Goal: Task Accomplishment & Management: Complete application form

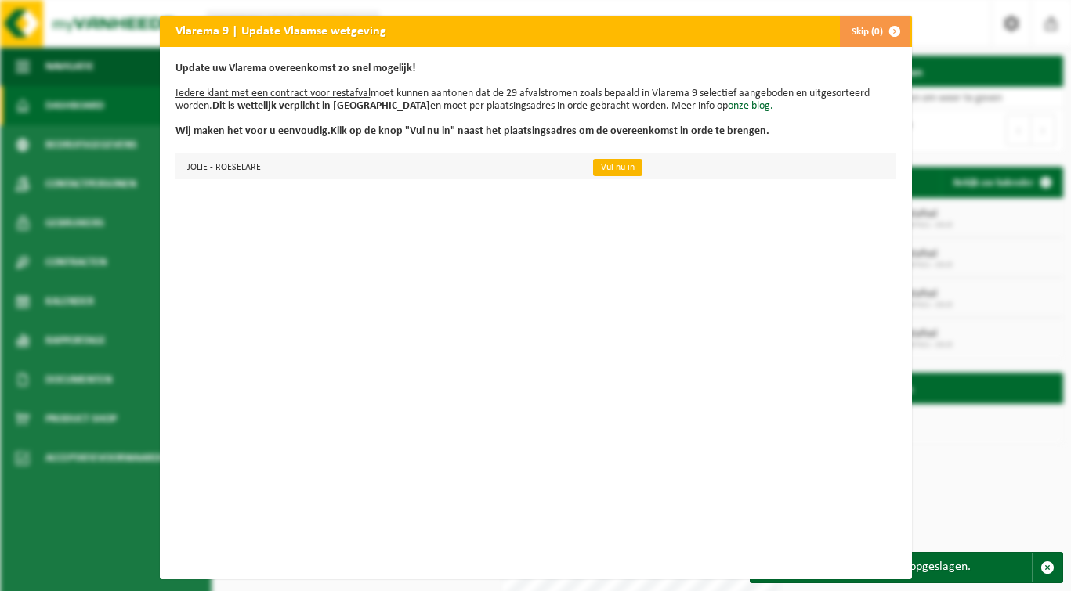
click at [619, 165] on link "Vul nu in" at bounding box center [617, 167] width 49 height 17
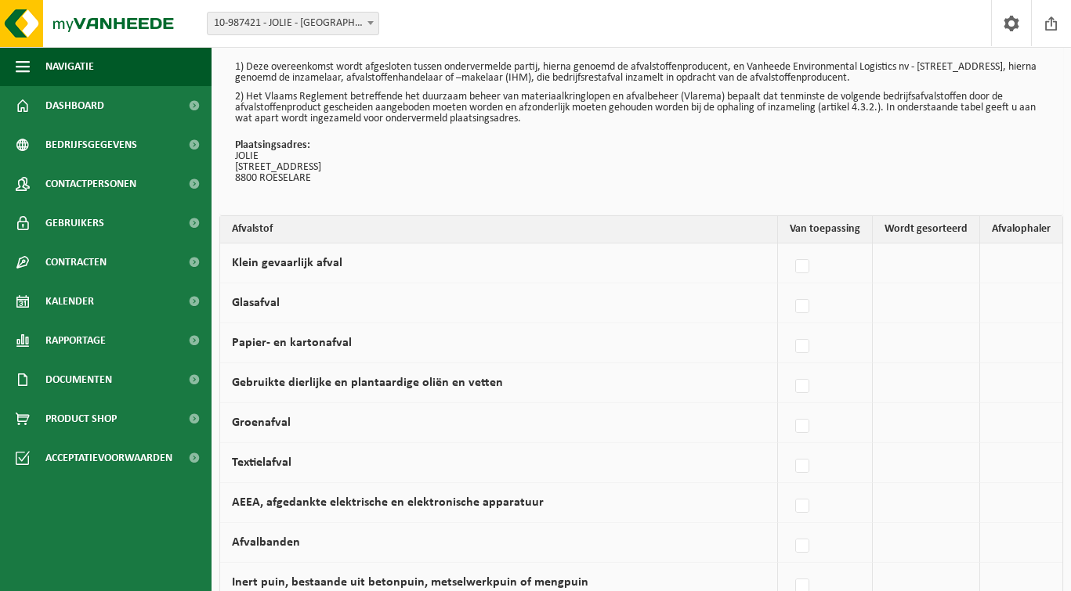
scroll to position [44, 0]
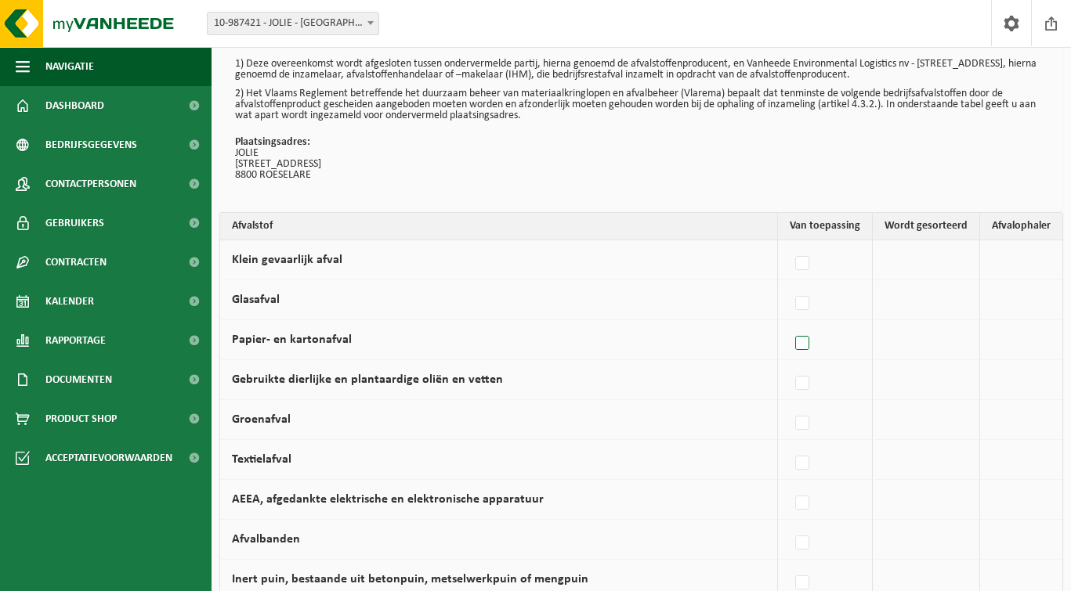
click at [807, 346] on label at bounding box center [803, 343] width 22 height 23
click at [790, 324] on input "Papier- en kartonafval" at bounding box center [789, 323] width 1 height 1
checkbox input "true"
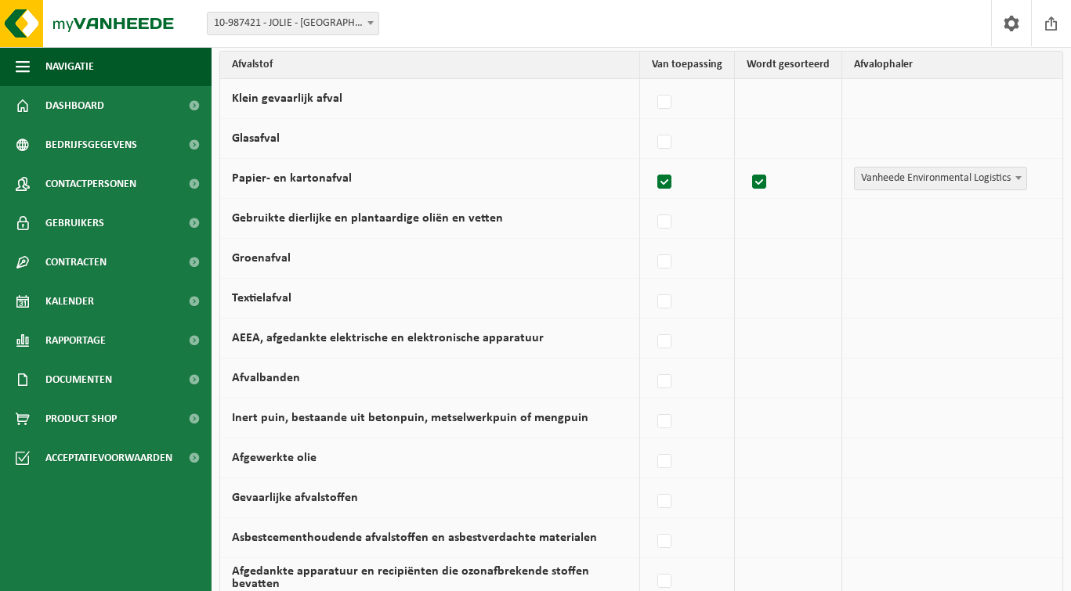
scroll to position [209, 0]
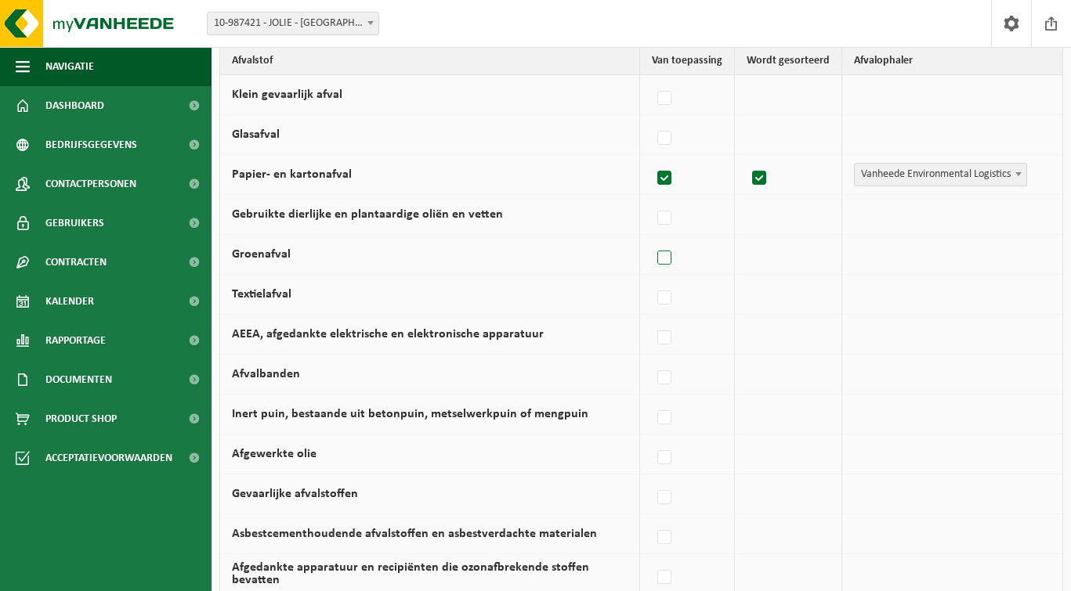
click at [667, 261] on label at bounding box center [665, 258] width 22 height 23
click at [652, 239] on input "Groenafval" at bounding box center [651, 238] width 1 height 1
checkbox input "true"
click at [978, 175] on span "Vanheede Environmental Logistics" at bounding box center [941, 175] width 172 height 22
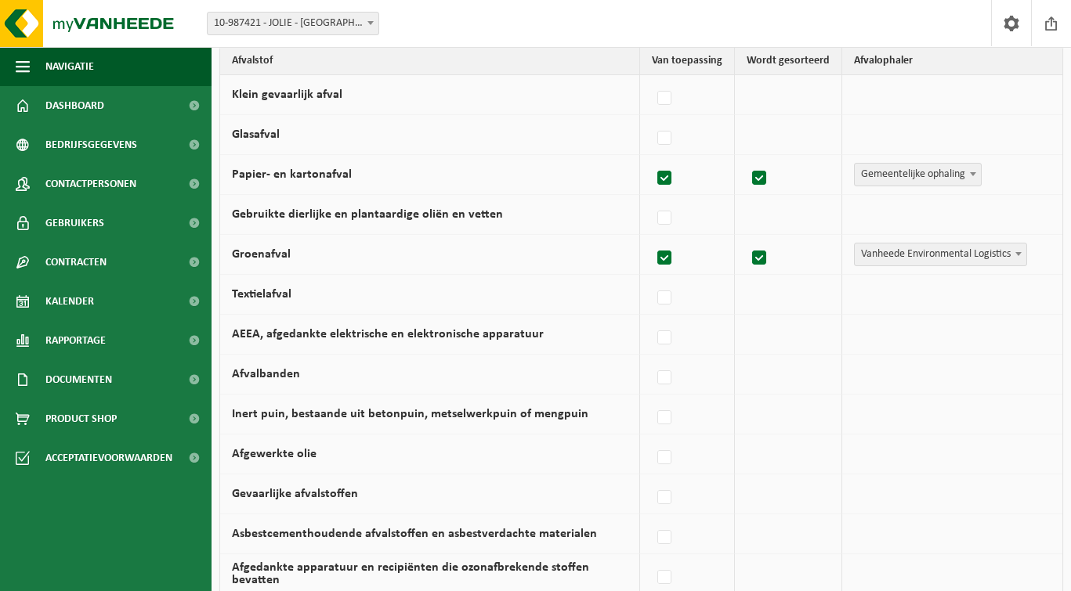
select select "Gemeentelijke ophaling"
click at [925, 258] on span "Vanheede Environmental Logistics" at bounding box center [941, 255] width 172 height 22
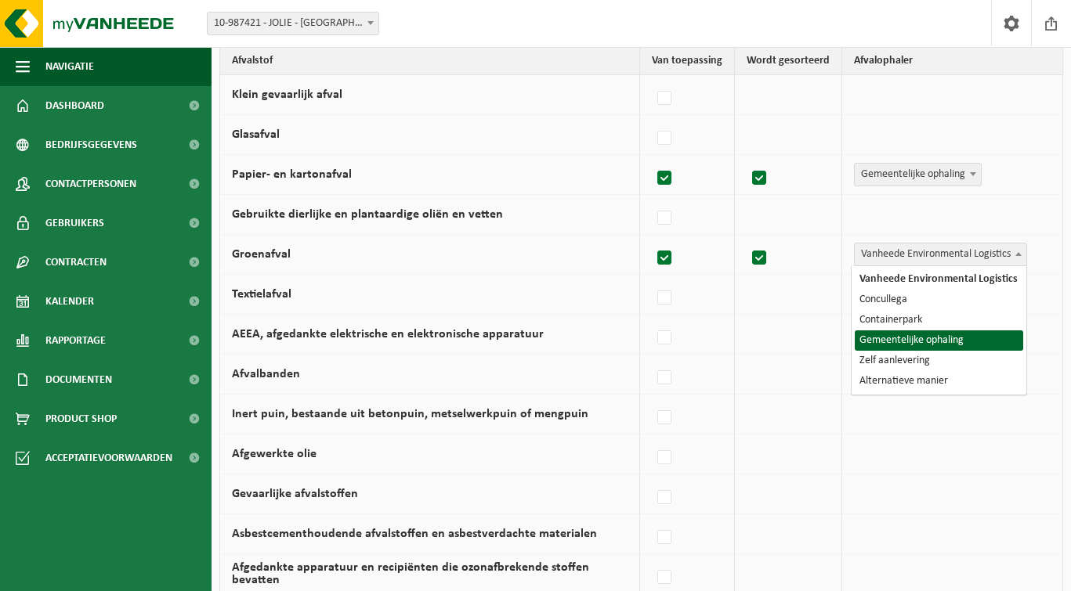
select select "Gemeentelijke ophaling"
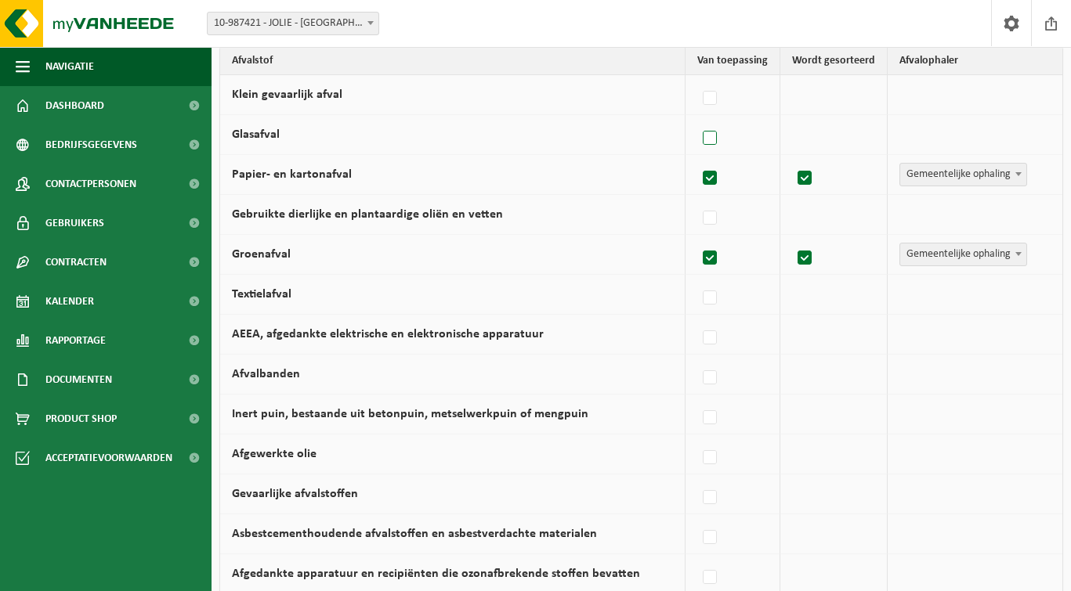
click at [710, 138] on label at bounding box center [710, 138] width 22 height 23
click at [697, 119] on input "Glasafval" at bounding box center [696, 118] width 1 height 1
checkbox input "true"
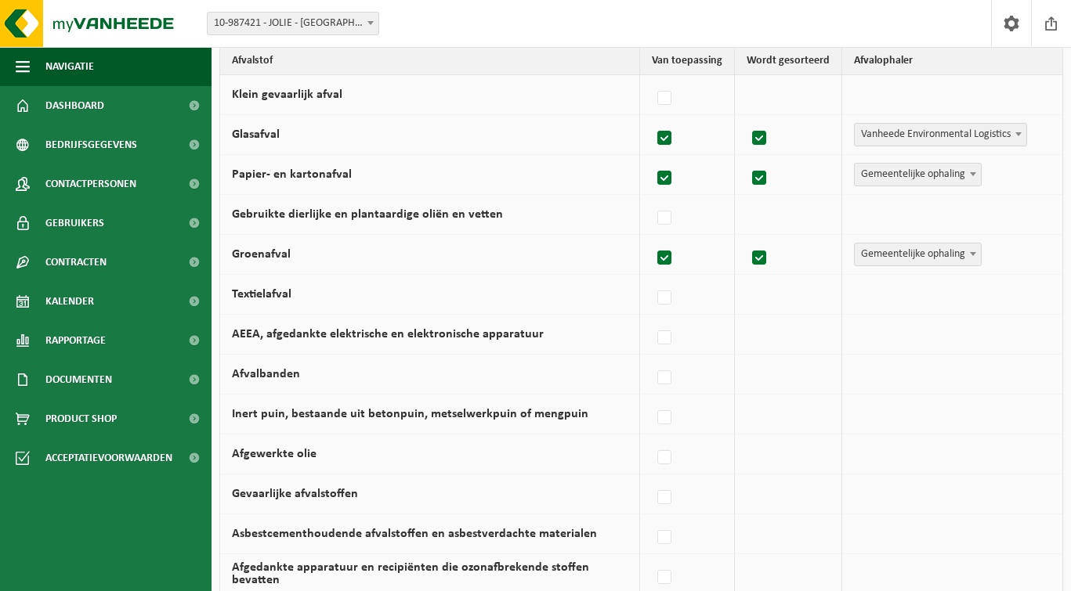
click at [962, 138] on span "Vanheede Environmental Logistics" at bounding box center [941, 135] width 172 height 22
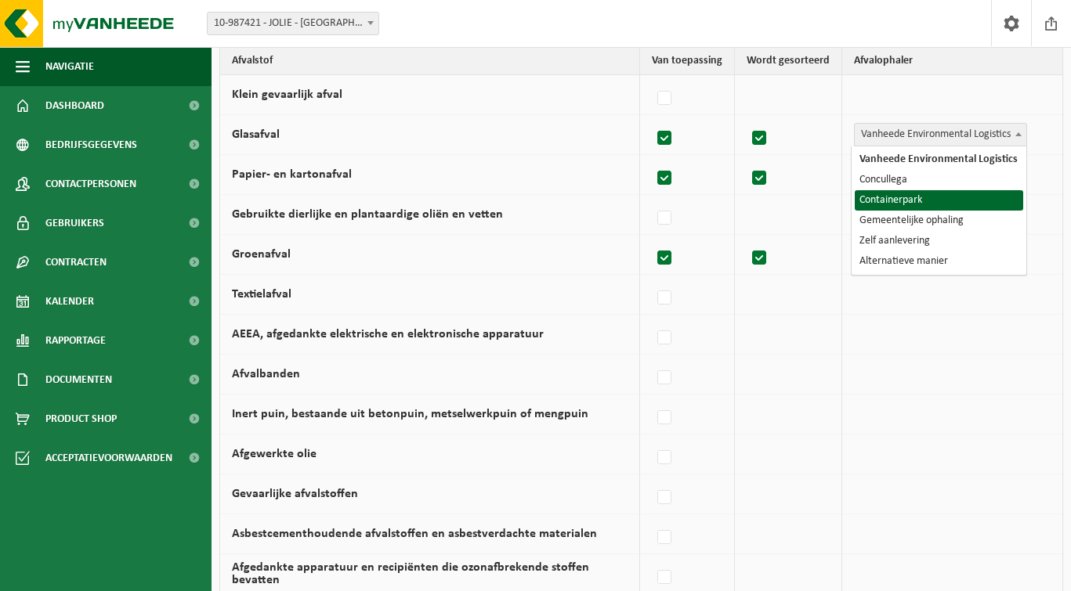
select select "Containerpark"
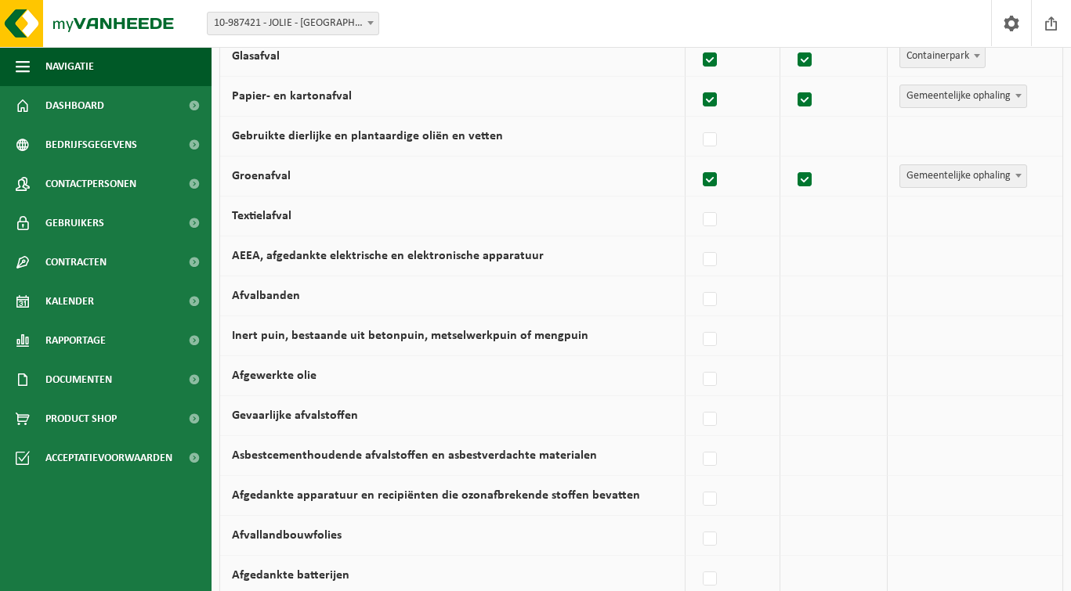
scroll to position [363, 0]
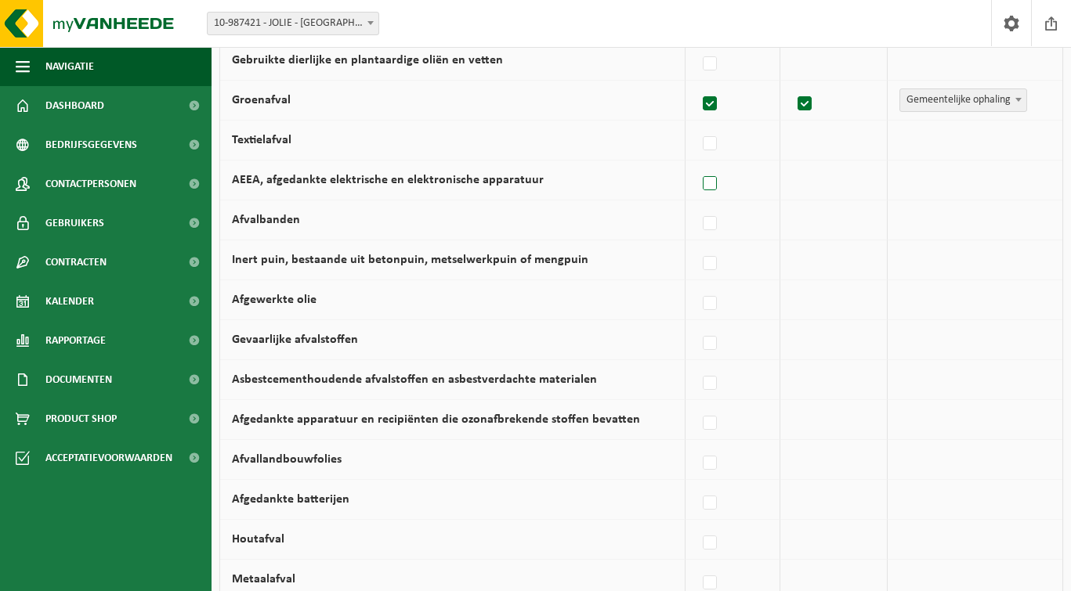
click at [714, 186] on label at bounding box center [710, 183] width 22 height 23
click at [697, 164] on input "AEEA, afgedankte elektrische en elektronische apparatuur" at bounding box center [696, 164] width 1 height 1
checkbox input "true"
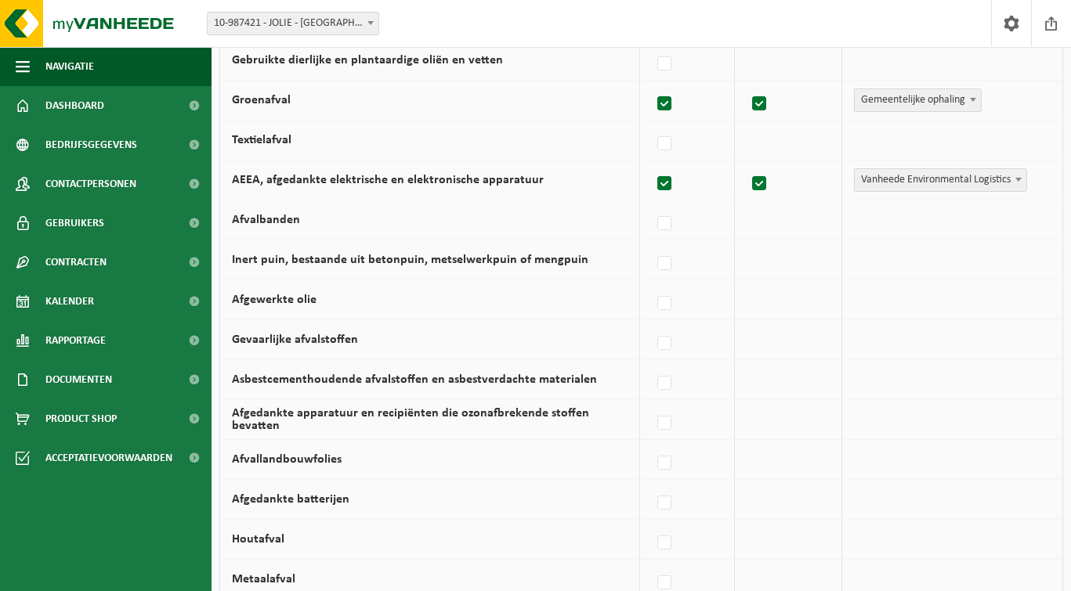
click at [1026, 175] on span "Vanheede Environmental Logistics" at bounding box center [940, 179] width 173 height 23
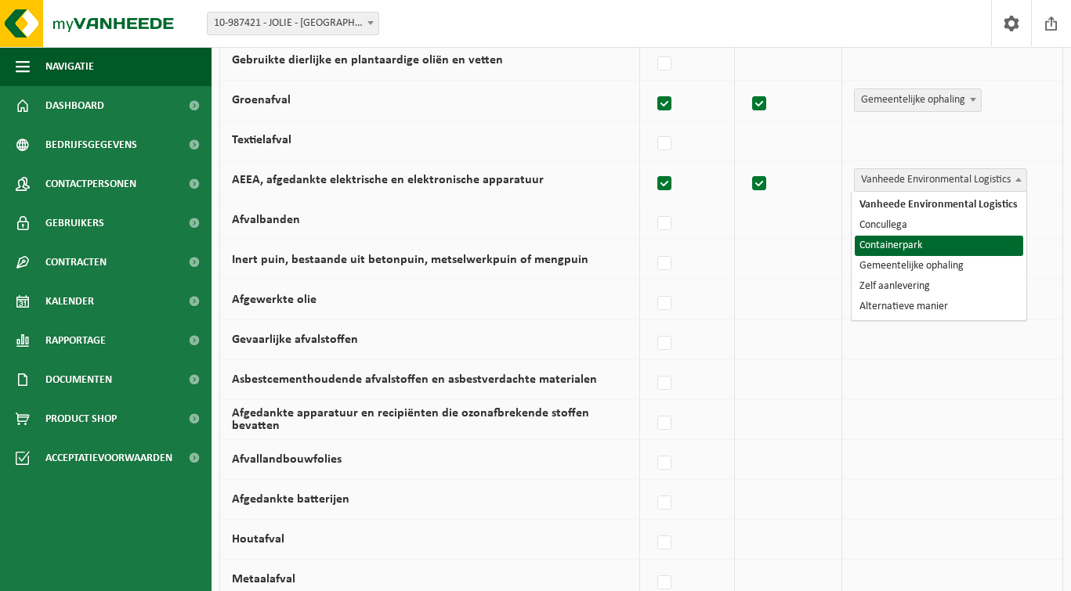
select select "Containerpark"
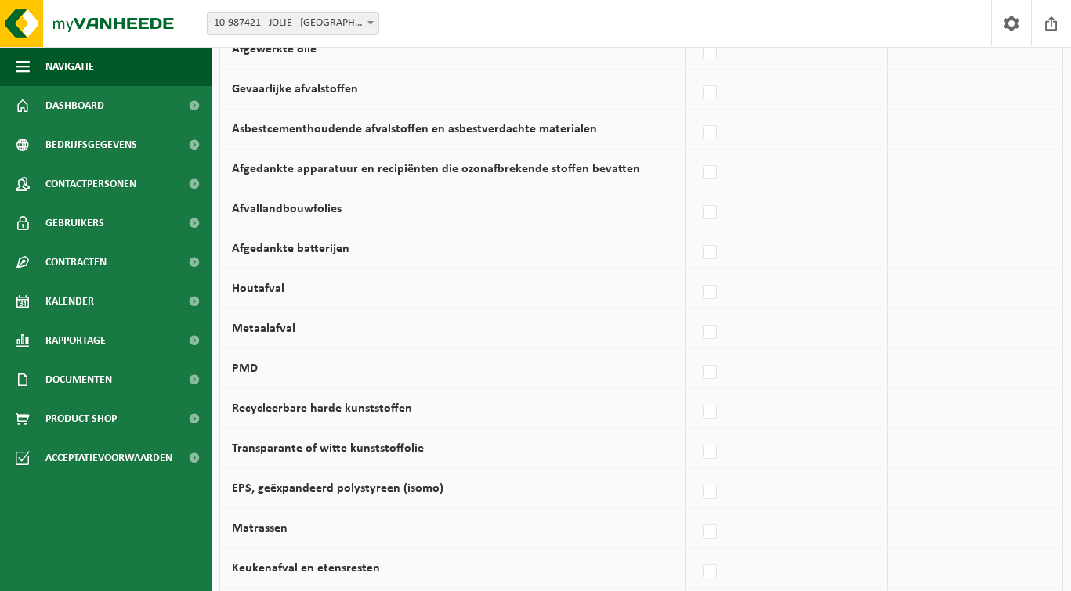
scroll to position [613, 0]
click at [709, 256] on label at bounding box center [710, 253] width 22 height 23
click at [697, 234] on input "Afgedankte batterijen" at bounding box center [696, 233] width 1 height 1
checkbox input "true"
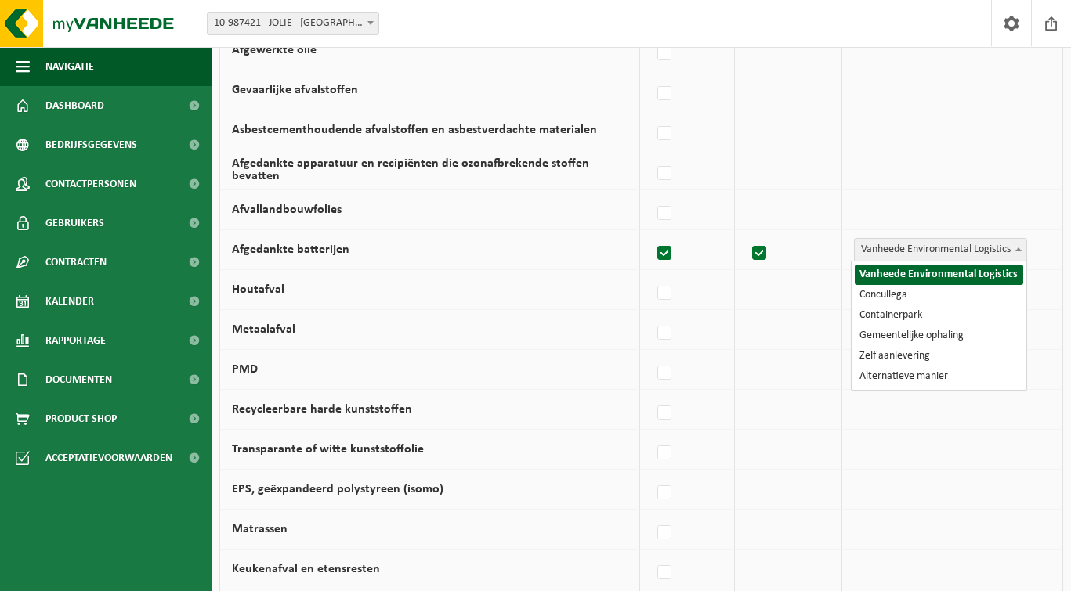
click at [978, 255] on span "Vanheede Environmental Logistics" at bounding box center [941, 250] width 172 height 22
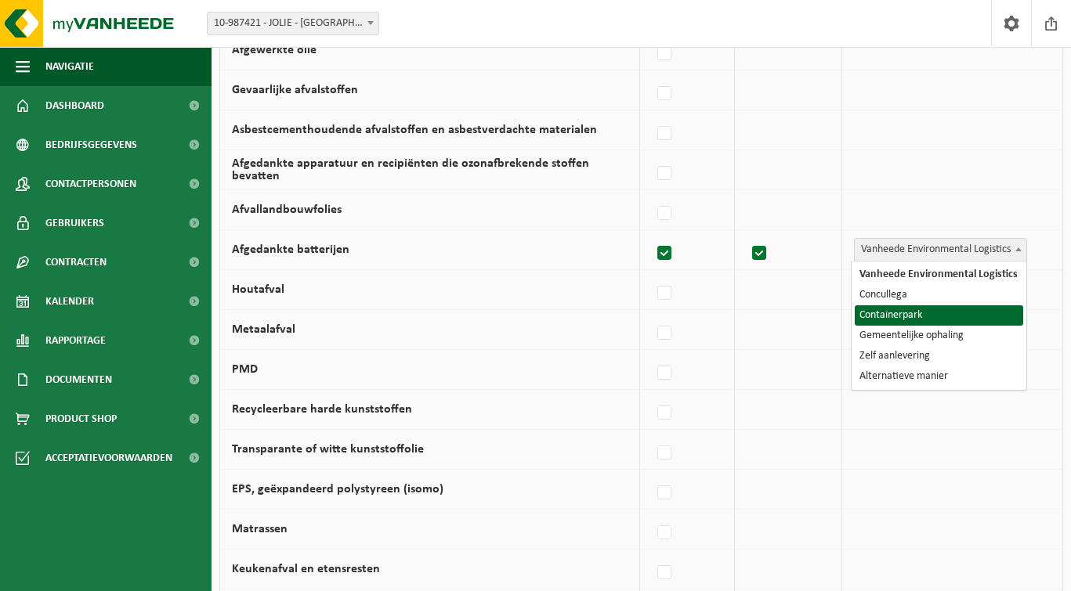
select select "Containerpark"
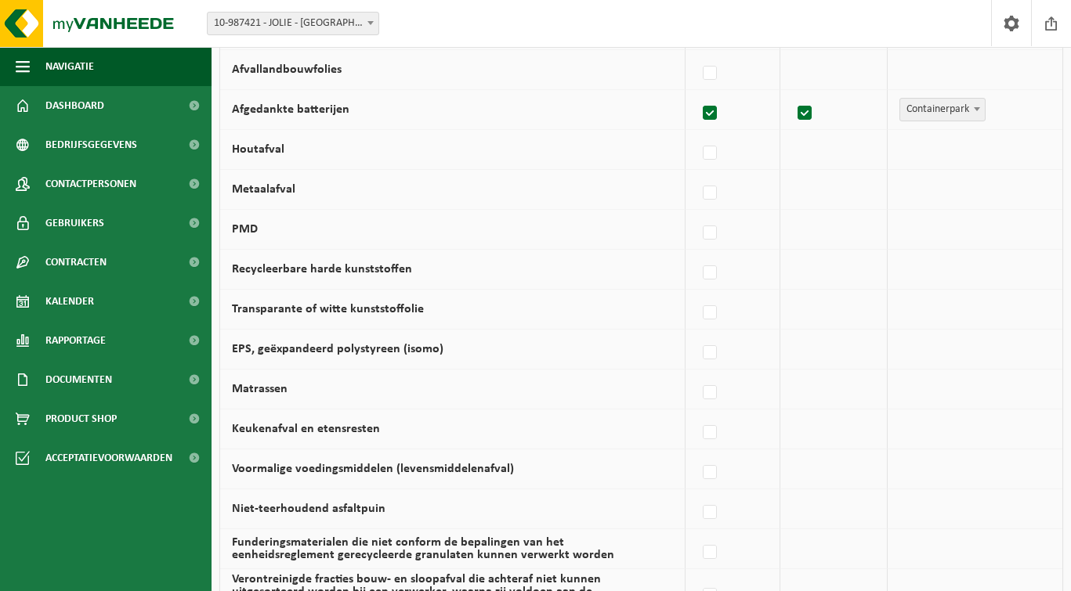
scroll to position [760, 0]
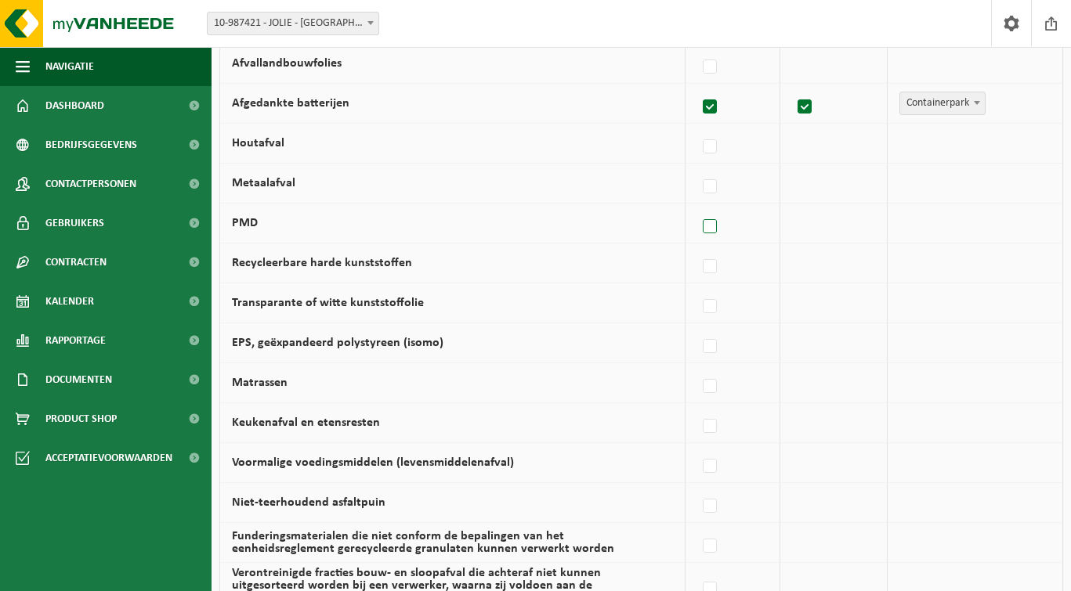
click at [714, 230] on label at bounding box center [710, 226] width 22 height 23
click at [697, 208] on input "PMD" at bounding box center [696, 207] width 1 height 1
checkbox input "true"
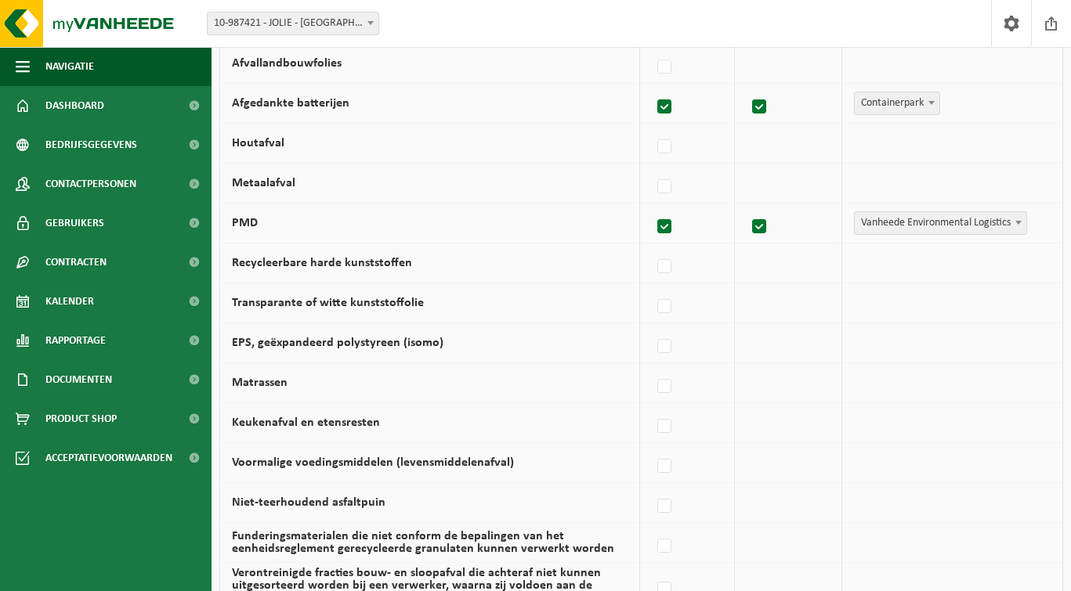
click at [903, 227] on span "Vanheede Environmental Logistics" at bounding box center [941, 223] width 172 height 22
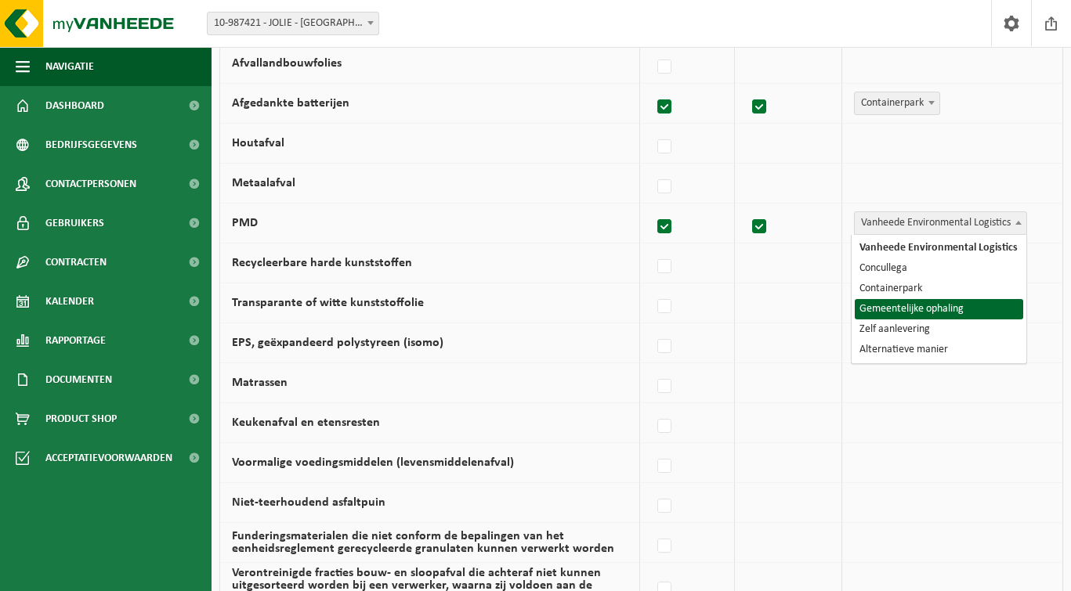
select select "Gemeentelijke ophaling"
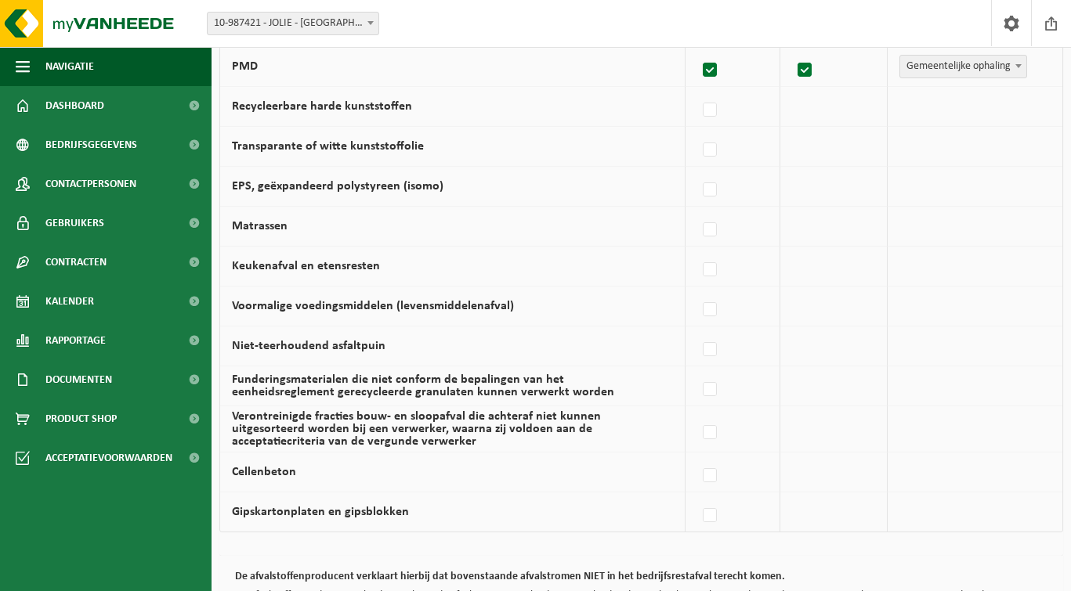
scroll to position [917, 0]
click at [714, 270] on label at bounding box center [710, 269] width 22 height 23
click at [697, 250] on input "Keukenafval en etensresten" at bounding box center [696, 249] width 1 height 1
checkbox input "true"
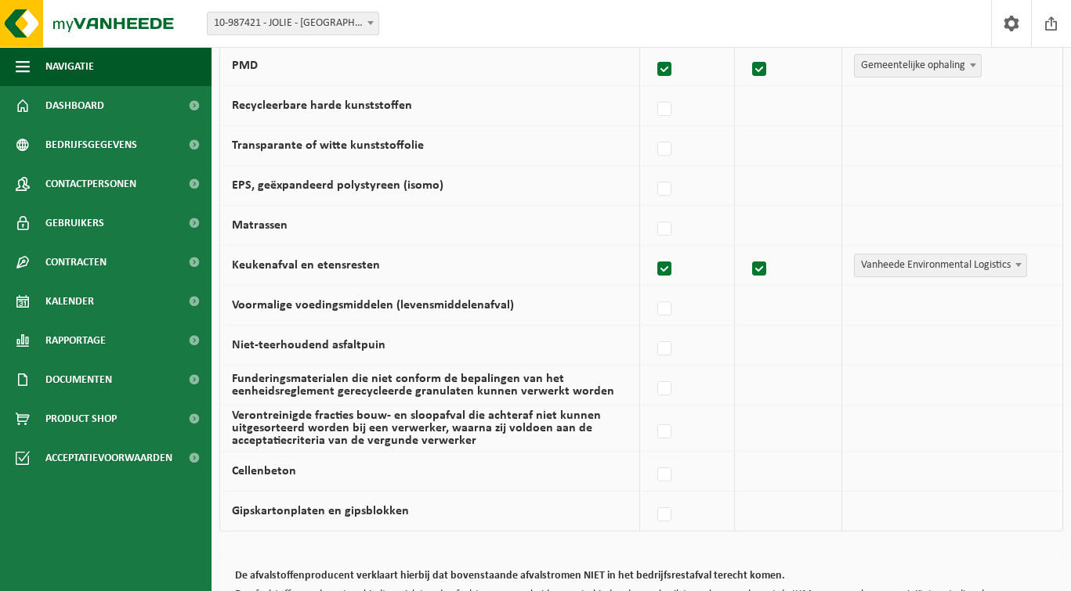
click at [864, 268] on span "Vanheede Environmental Logistics" at bounding box center [941, 266] width 172 height 22
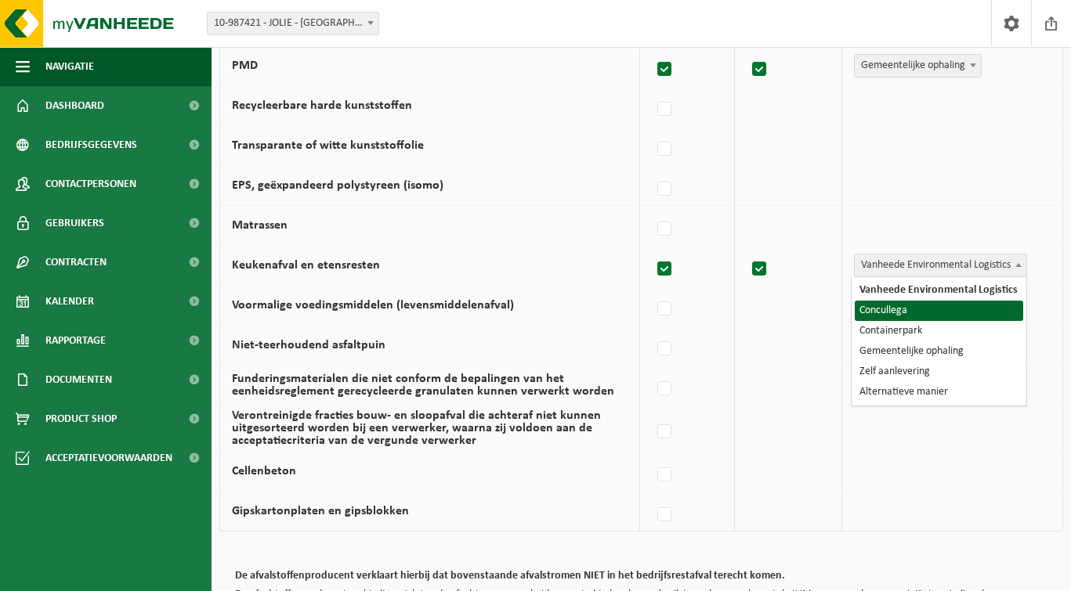
select select "Concullega"
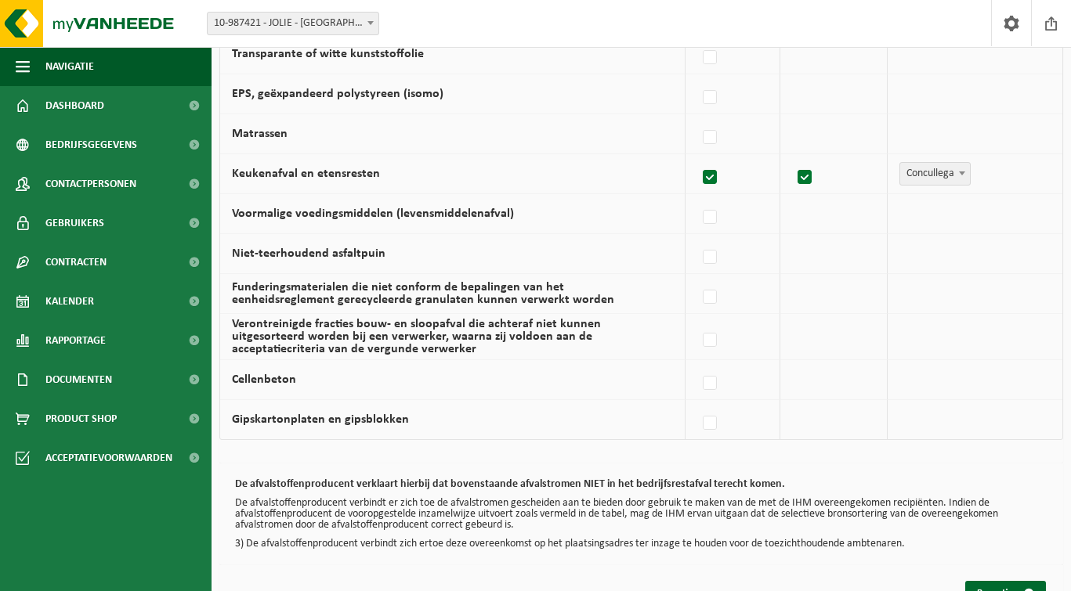
scroll to position [1010, 0]
click at [987, 585] on button "Bevestigen" at bounding box center [1005, 592] width 81 height 25
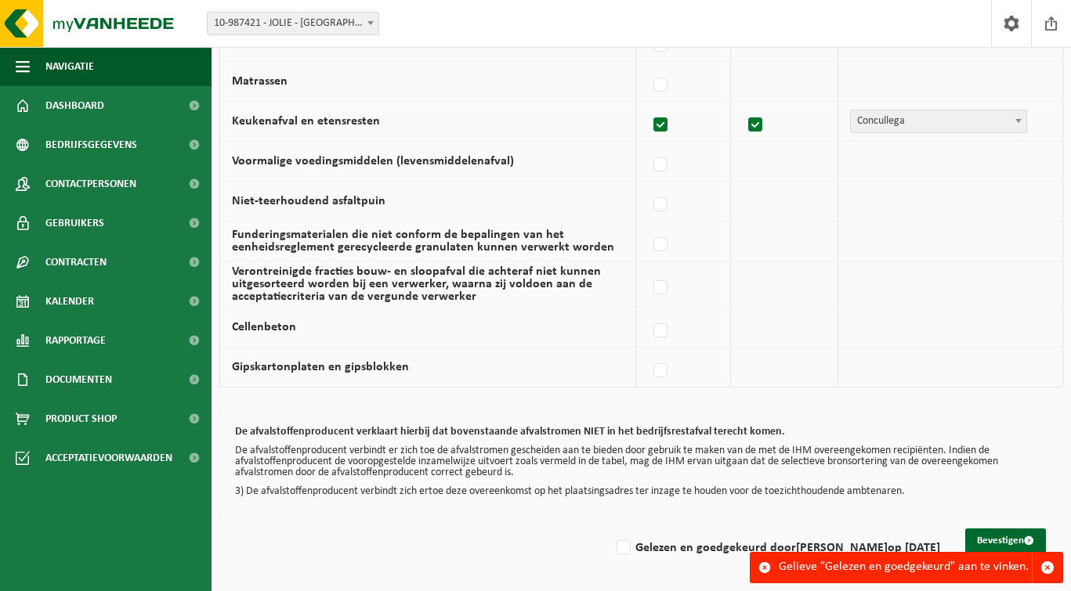
scroll to position [1069, 0]
click at [993, 575] on div "Gelieve "Gelezen en goedgekeurd" aan te vinken." at bounding box center [905, 568] width 253 height 30
click at [905, 575] on div "Gelieve "Gelezen en goedgekeurd" aan te vinken." at bounding box center [905, 568] width 253 height 30
click at [613, 537] on label "Gelezen en goedgekeurd door LINDSAY VANDEVOORDE op 18/08/25" at bounding box center [776, 548] width 327 height 23
click at [610, 529] on input "Gelezen en goedgekeurd door LINDSAY VANDEVOORDE op 18/08/25" at bounding box center [610, 528] width 1 height 1
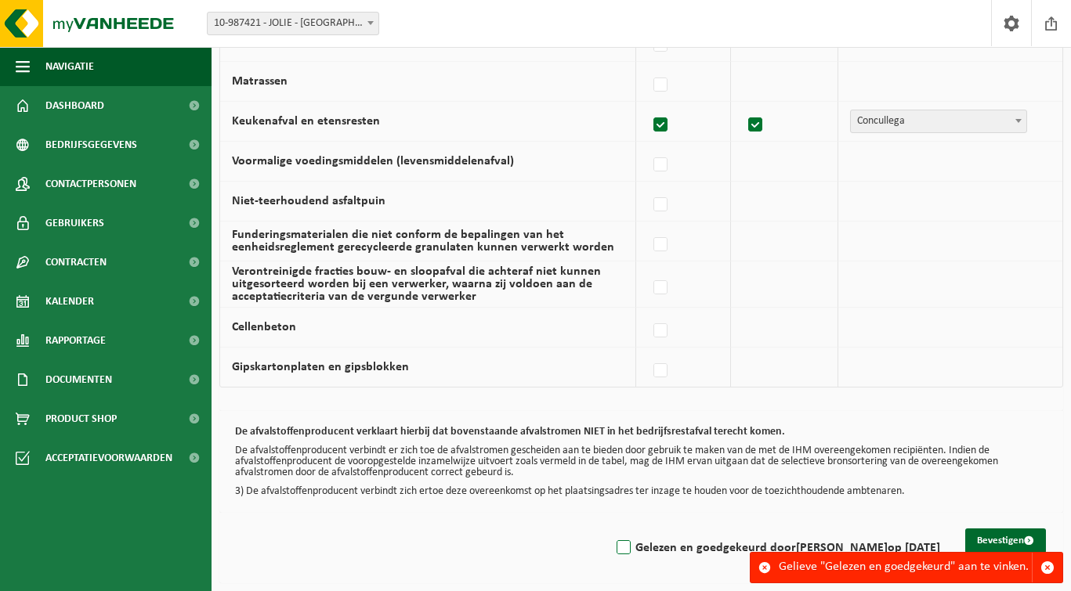
checkbox input "true"
click at [976, 532] on button "Bevestigen" at bounding box center [1005, 541] width 81 height 25
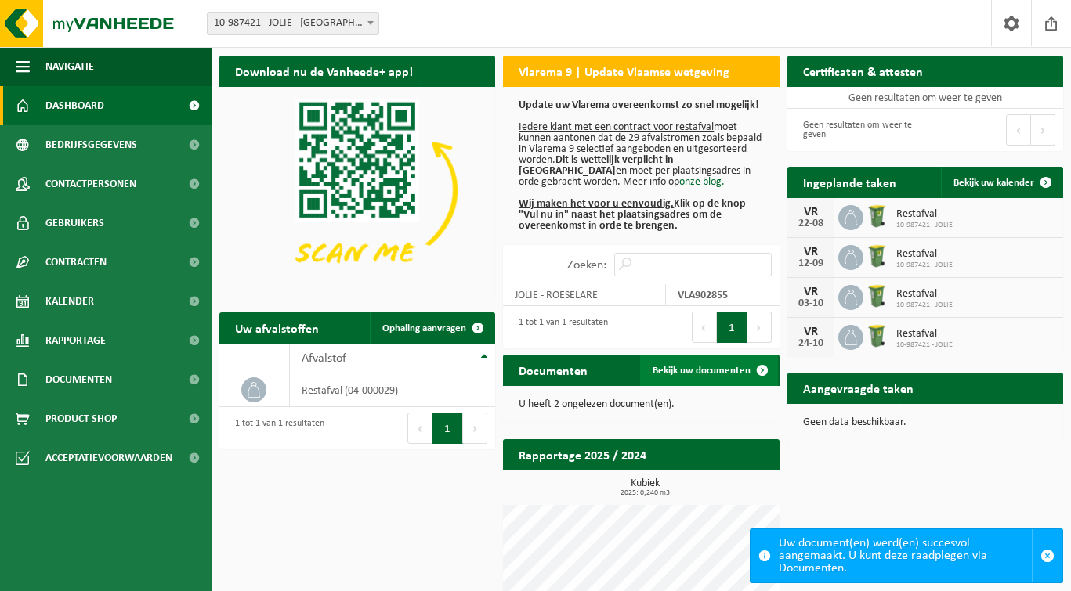
click at [688, 375] on span "Bekijk uw documenten" at bounding box center [701, 371] width 98 height 10
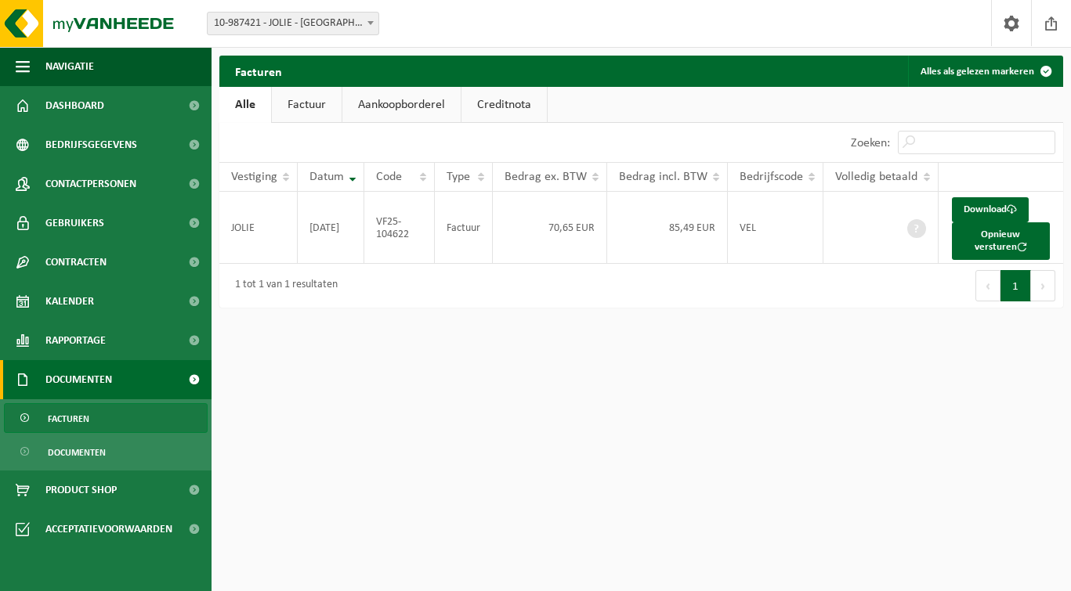
click at [304, 110] on link "Factuur" at bounding box center [307, 105] width 70 height 36
click at [402, 109] on link "Aankoopborderel" at bounding box center [403, 105] width 118 height 36
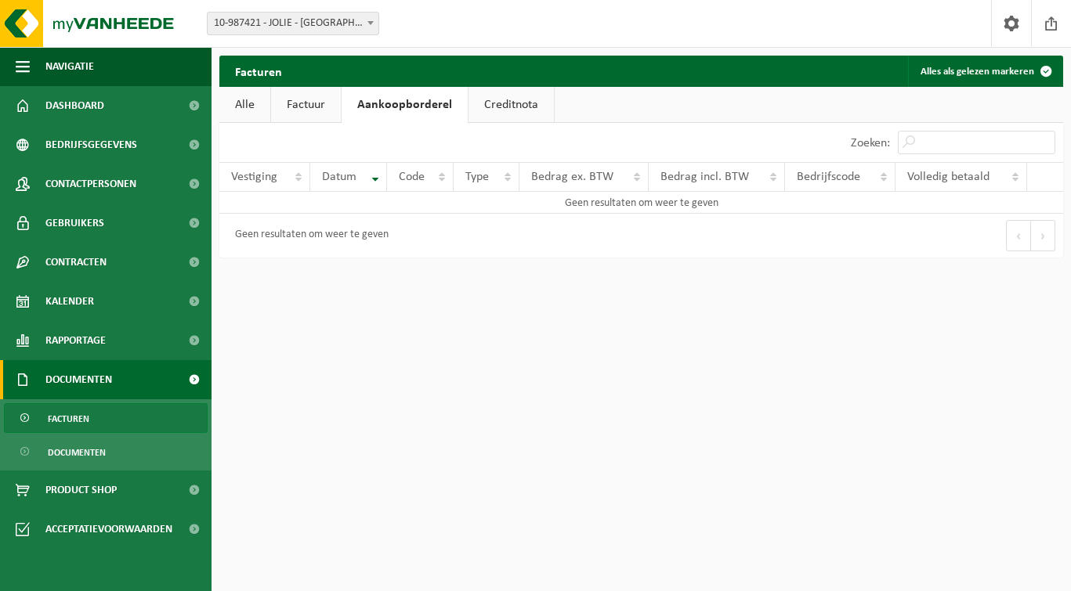
click at [534, 105] on link "Creditnota" at bounding box center [510, 105] width 85 height 36
click at [250, 99] on link "Alle" at bounding box center [244, 105] width 51 height 36
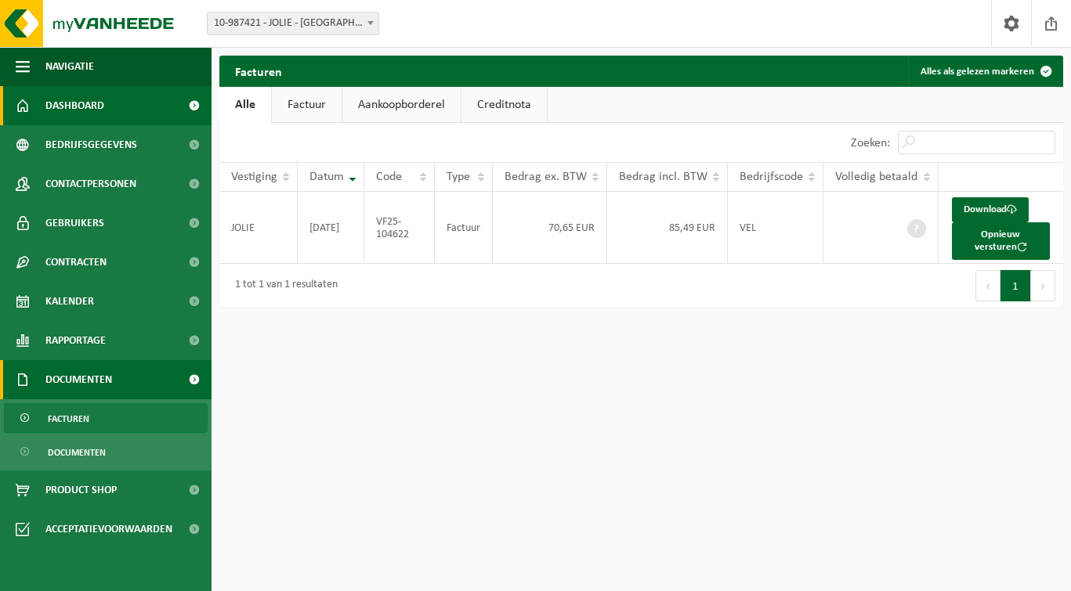
click at [98, 111] on span "Dashboard" at bounding box center [74, 105] width 59 height 39
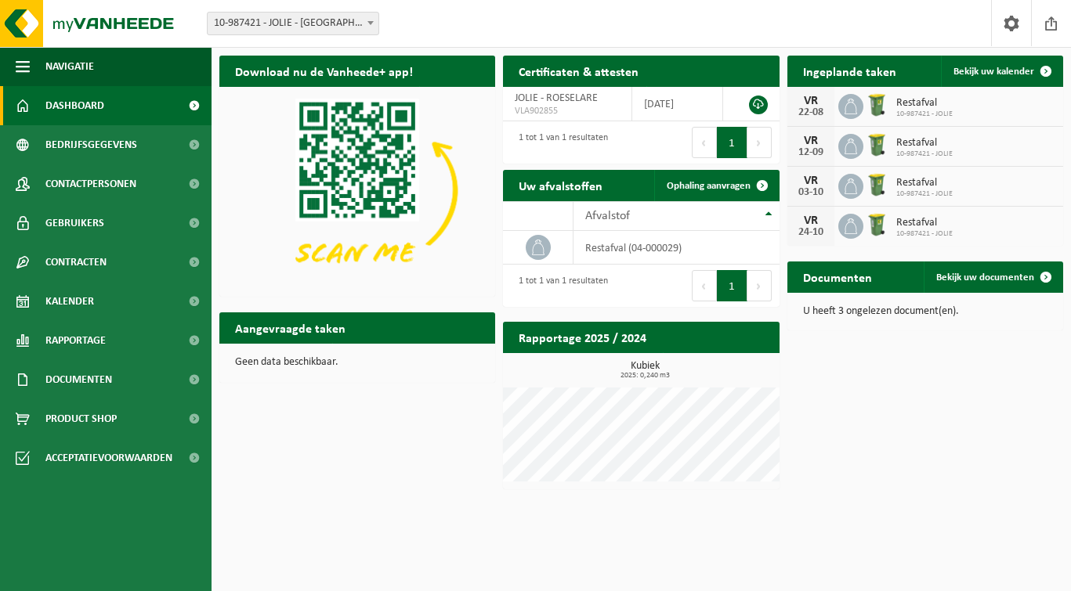
click at [867, 316] on p "U heeft 3 ongelezen document(en)." at bounding box center [925, 311] width 244 height 11
click at [984, 276] on span "Bekijk uw documenten" at bounding box center [985, 278] width 98 height 10
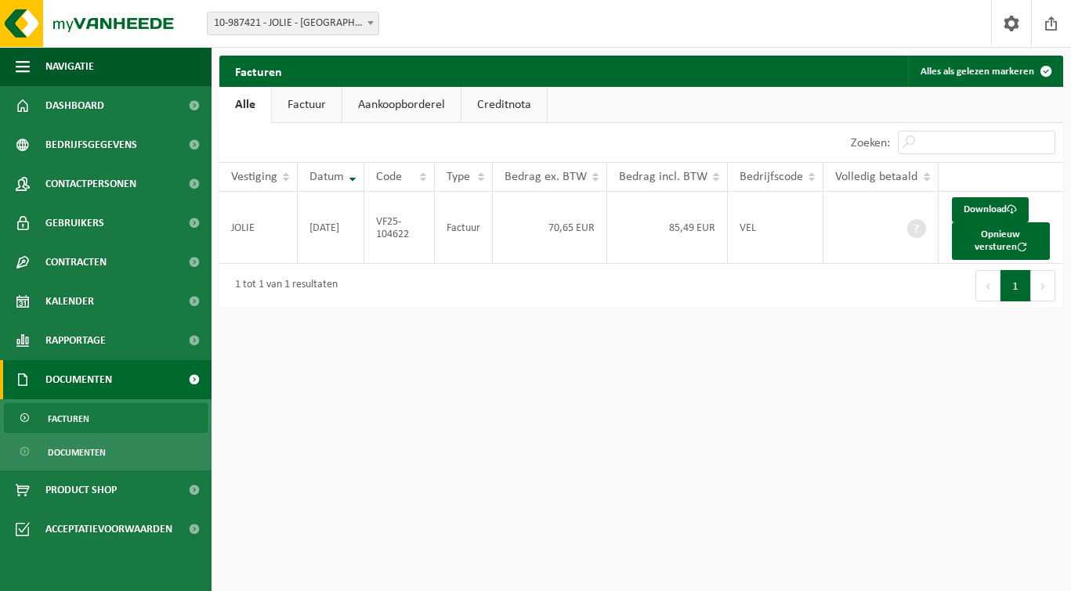
click at [316, 99] on link "Factuur" at bounding box center [307, 105] width 70 height 36
click at [388, 107] on link "Aankoopborderel" at bounding box center [403, 105] width 118 height 36
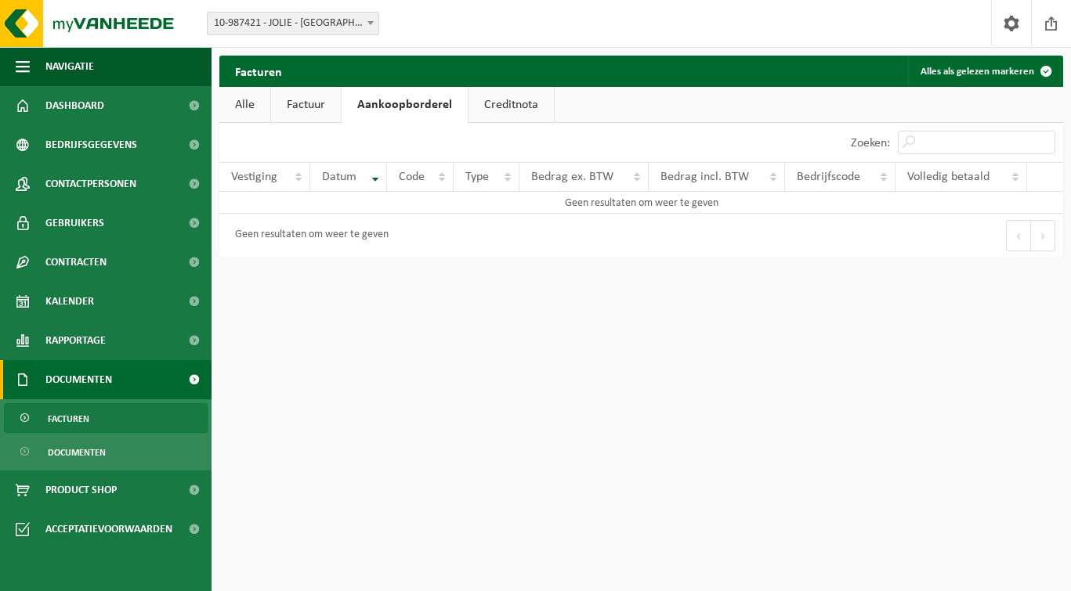
click at [498, 116] on link "Creditnota" at bounding box center [510, 105] width 85 height 36
click at [240, 107] on link "Alle" at bounding box center [244, 105] width 51 height 36
